Goal: Find contact information: Find contact information

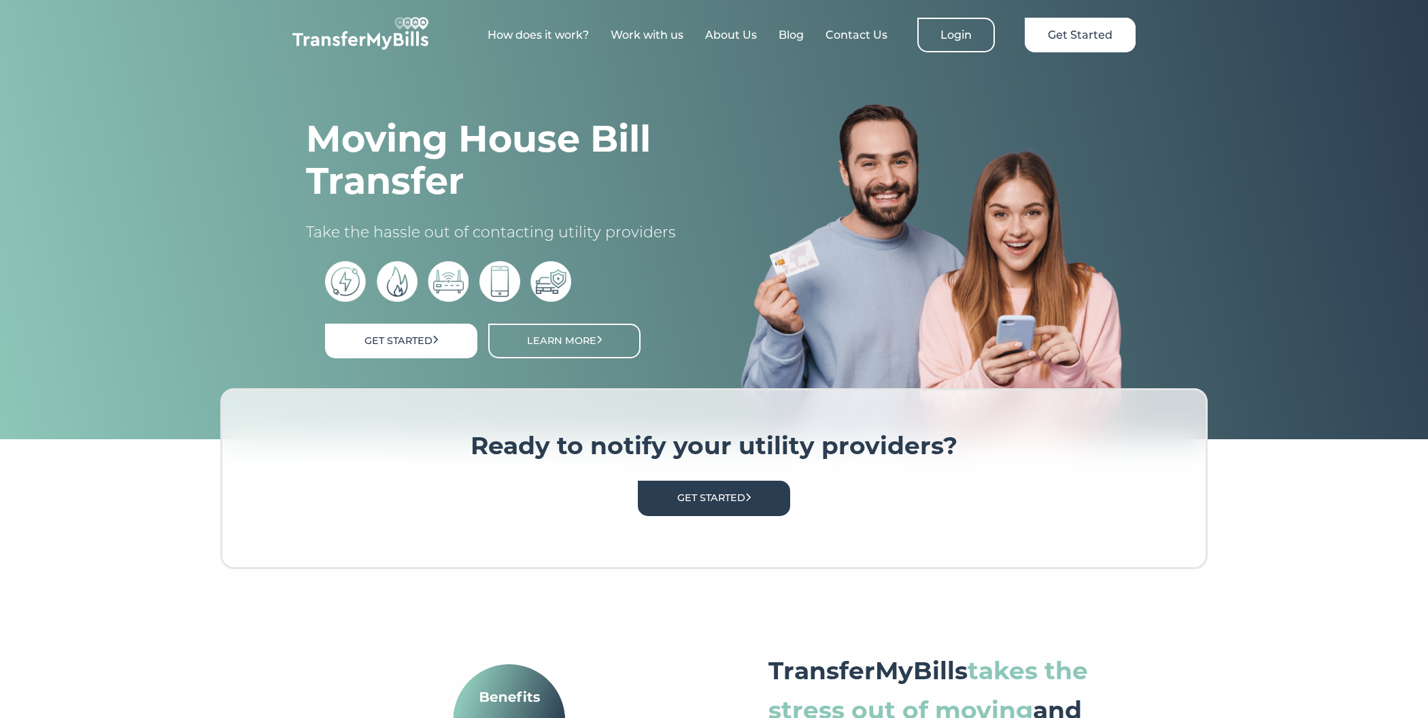
click at [849, 40] on link "Contact Us" at bounding box center [856, 35] width 62 height 13
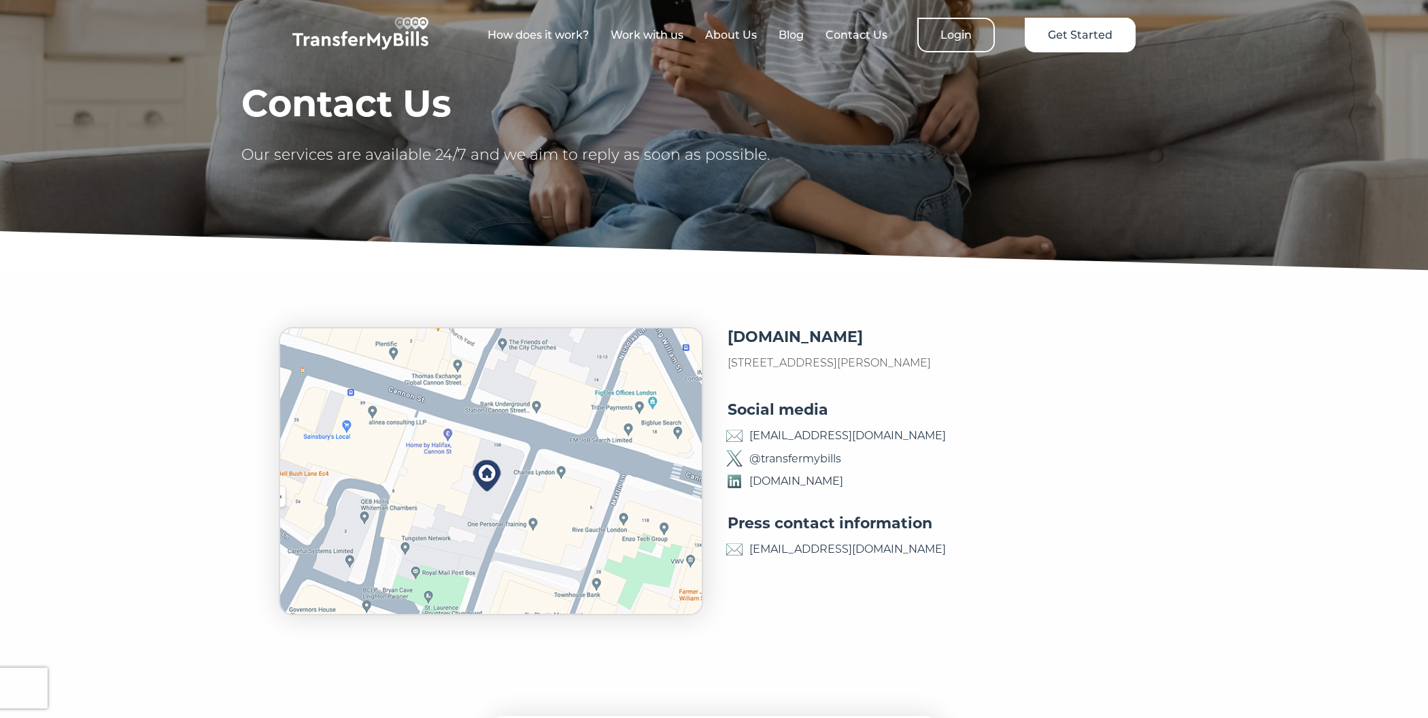
drag, startPoint x: 944, startPoint y: 436, endPoint x: 751, endPoint y: 439, distance: 192.4
click at [751, 439] on p "[EMAIL_ADDRESS][DOMAIN_NAME]" at bounding box center [937, 436] width 423 height 18
copy link "[EMAIL_ADDRESS][DOMAIN_NAME]"
